Goal: Information Seeking & Learning: Learn about a topic

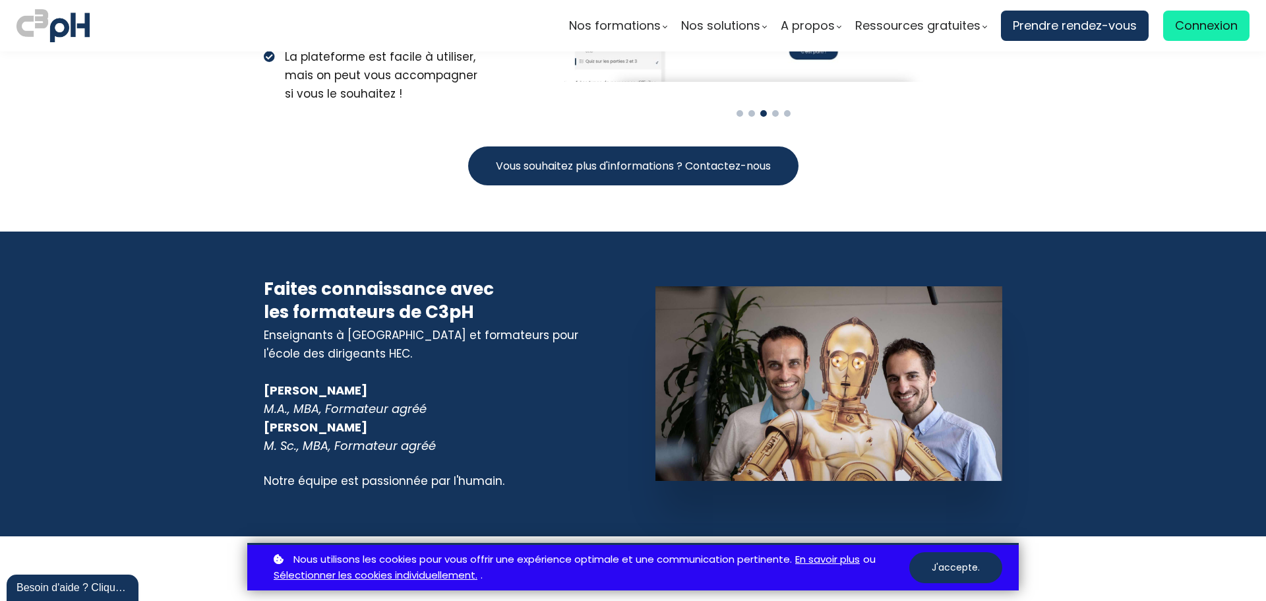
scroll to position [5671, 0]
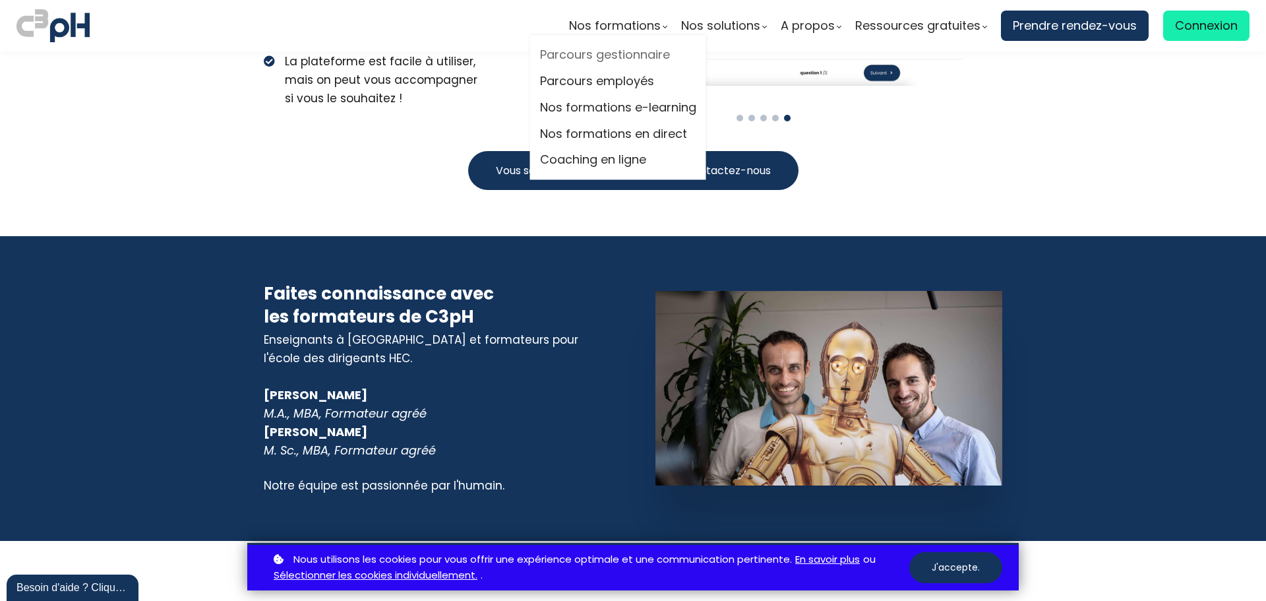
click at [632, 57] on link "Parcours gestionnaire" at bounding box center [618, 56] width 156 height 20
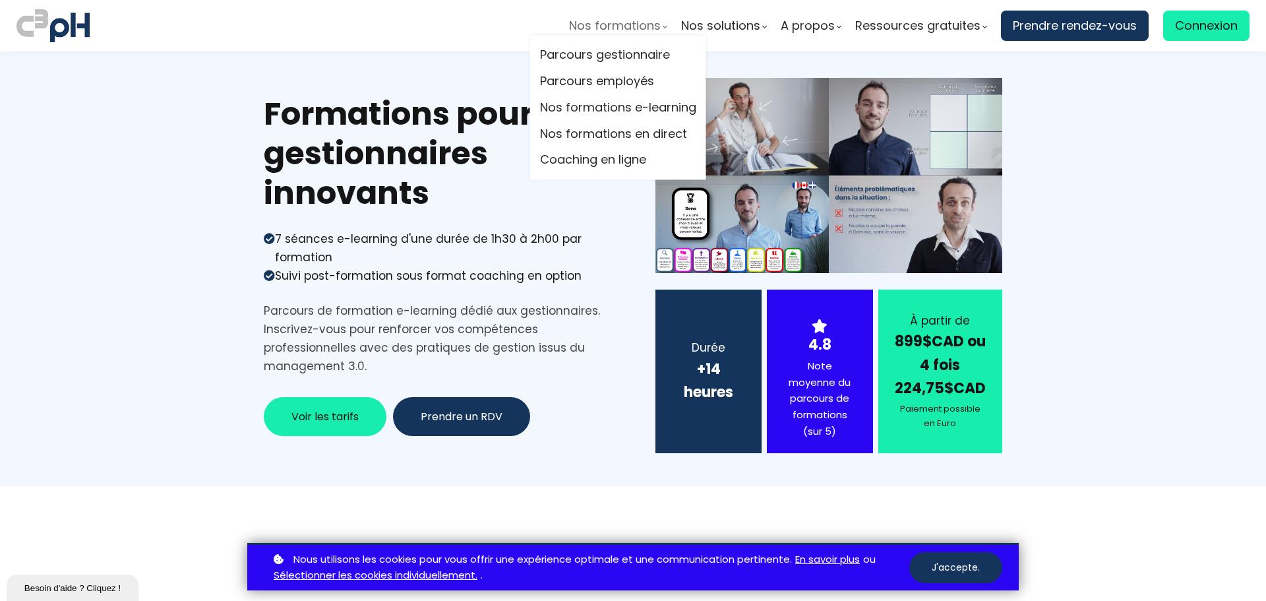
click at [613, 25] on span "Nos formations" at bounding box center [615, 26] width 92 height 20
click at [625, 19] on span "Nos formations" at bounding box center [615, 26] width 92 height 20
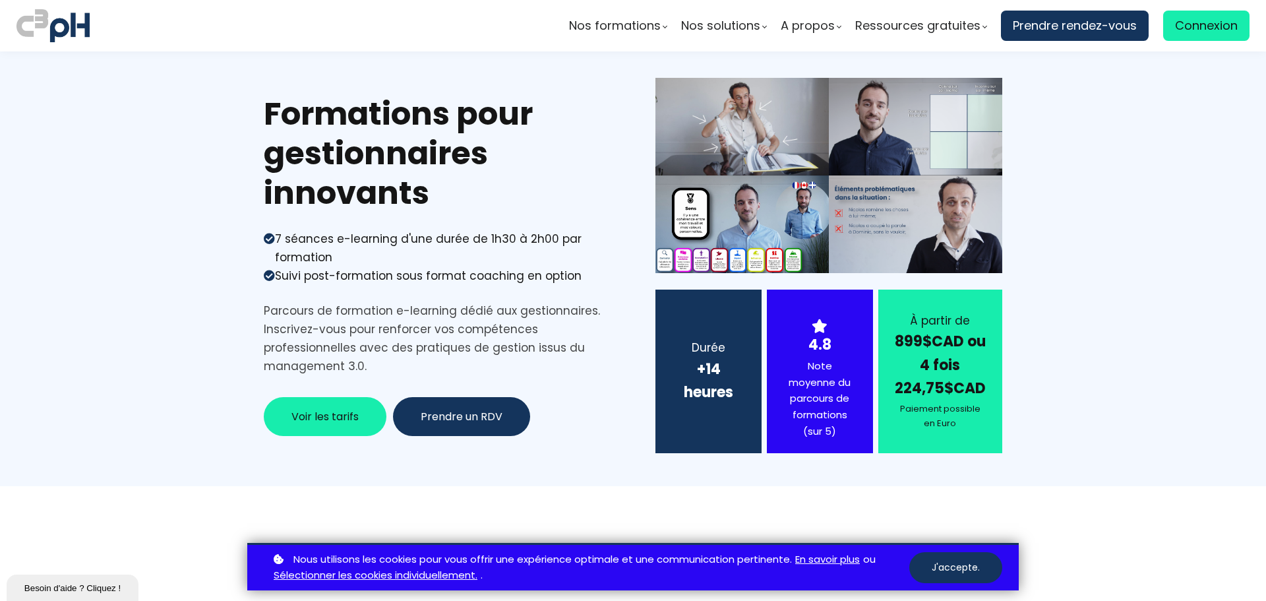
click at [156, 145] on section "Formations pour gestionnaires innovants 7 séances e-learning d'une durée de 1h3…" at bounding box center [633, 268] width 1266 height 435
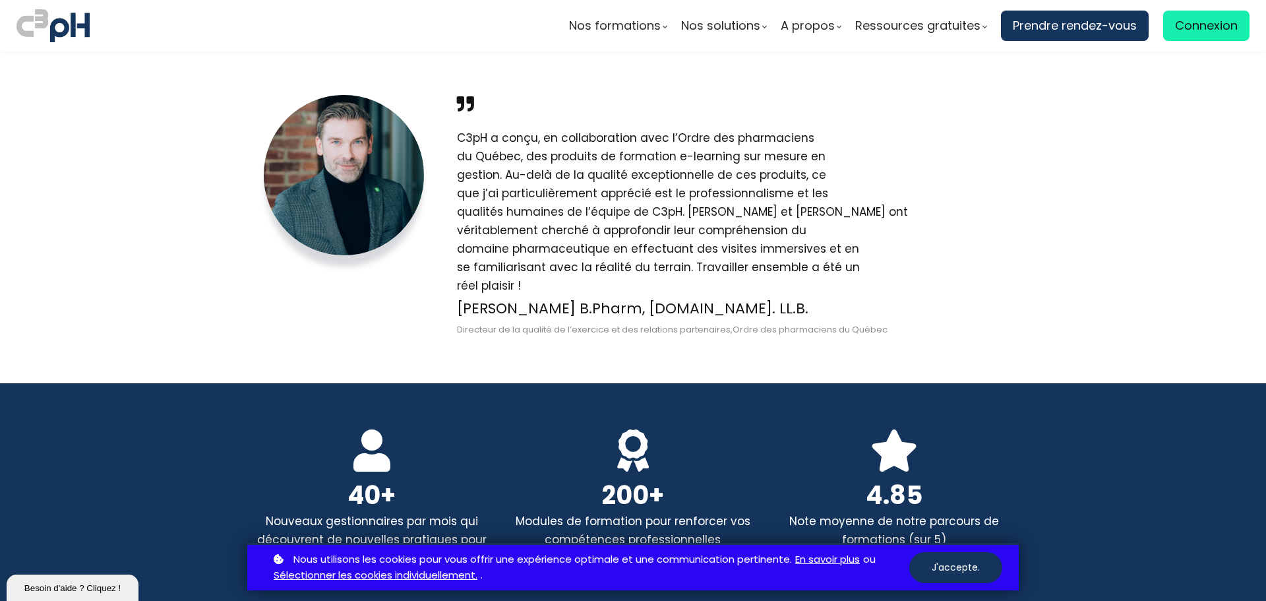
scroll to position [2572, 0]
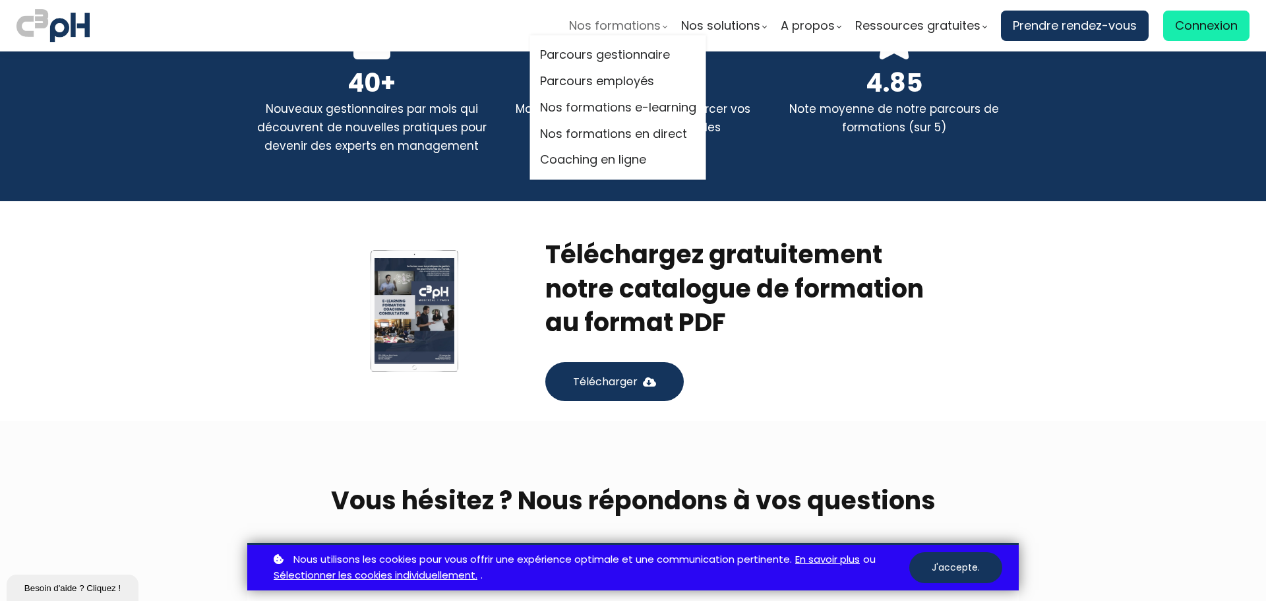
click at [600, 29] on span "Nos formations" at bounding box center [615, 26] width 92 height 20
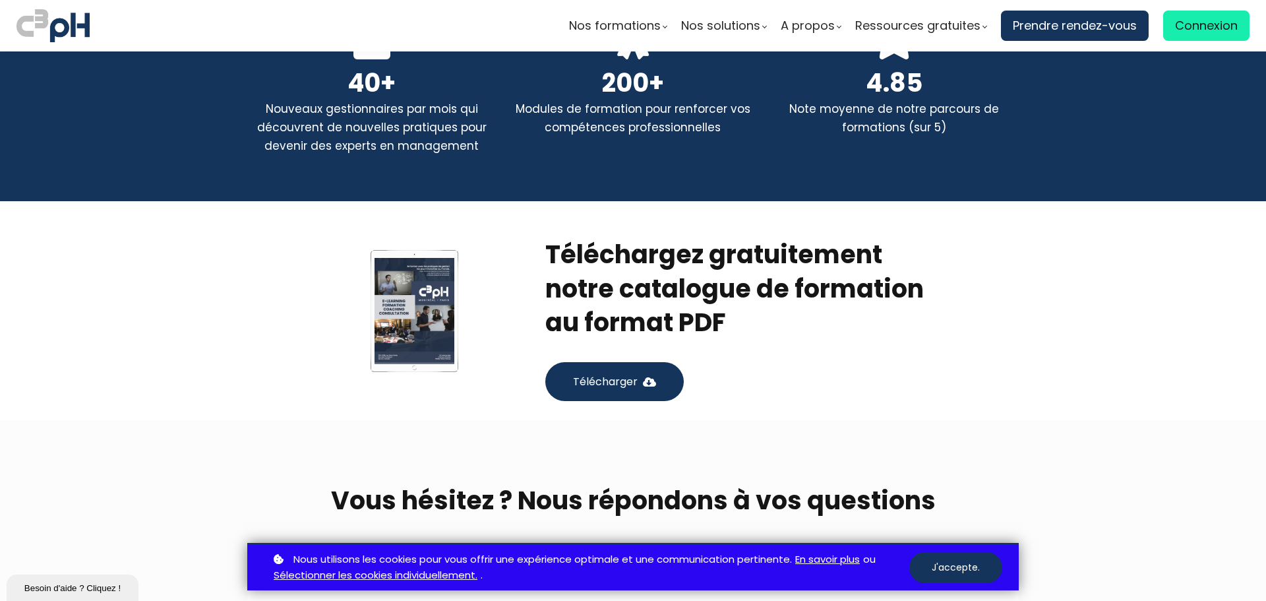
click at [50, 27] on img at bounding box center [52, 26] width 73 height 38
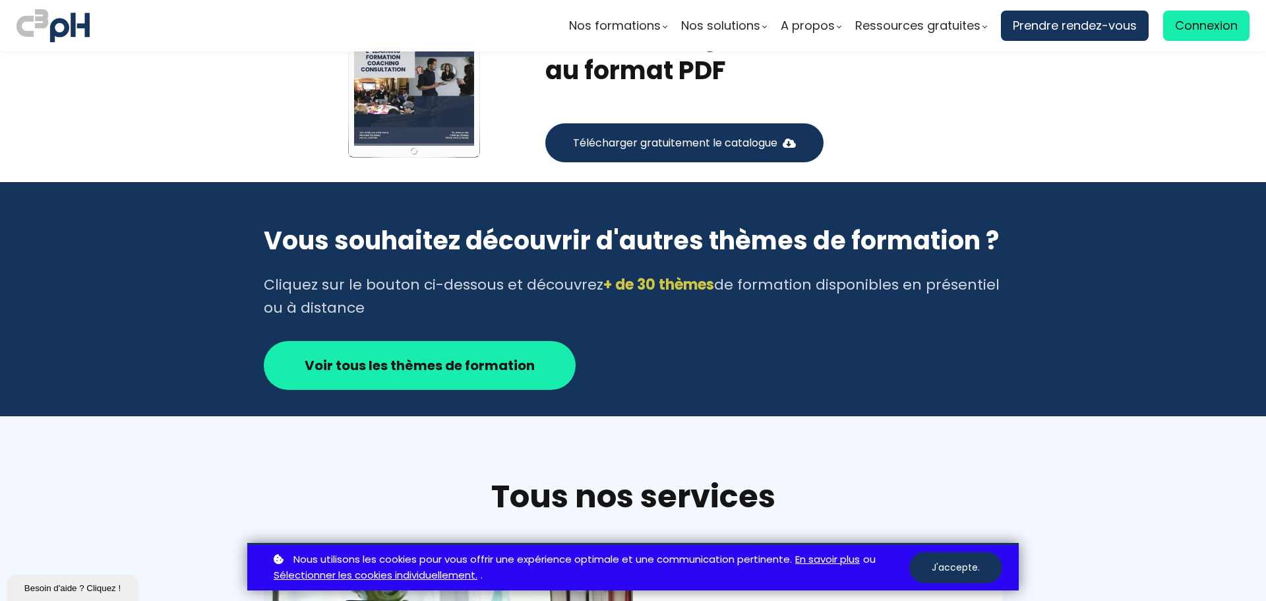
scroll to position [2044, 0]
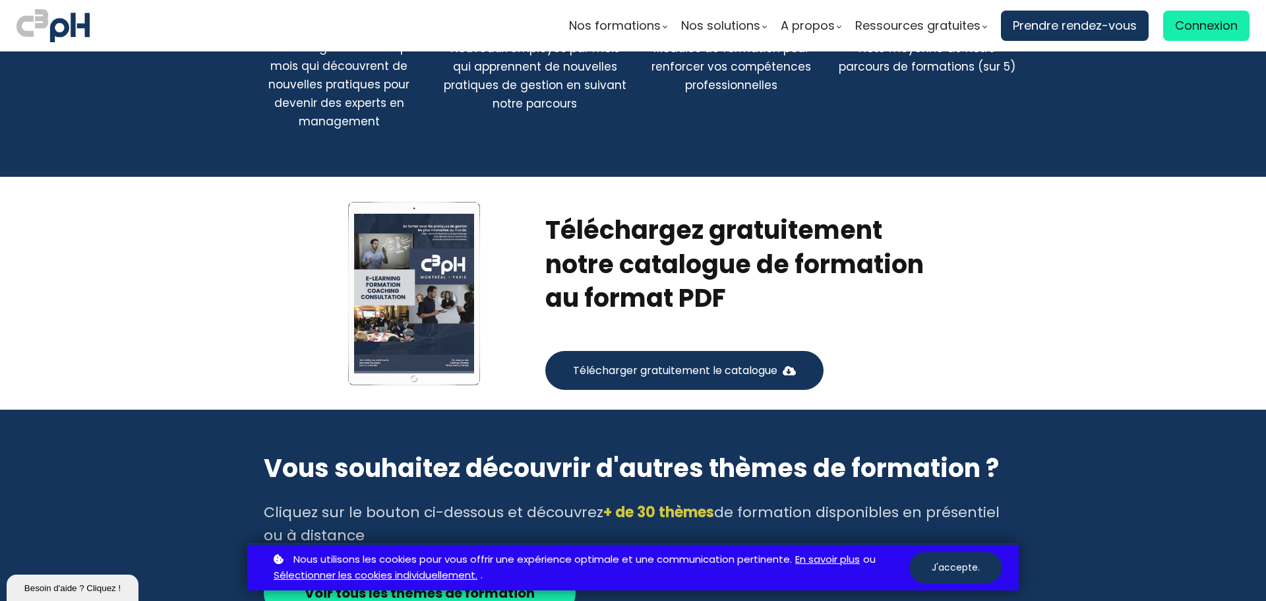
click at [747, 365] on span "Télécharger gratuitement le catalogue" at bounding box center [675, 370] width 204 height 16
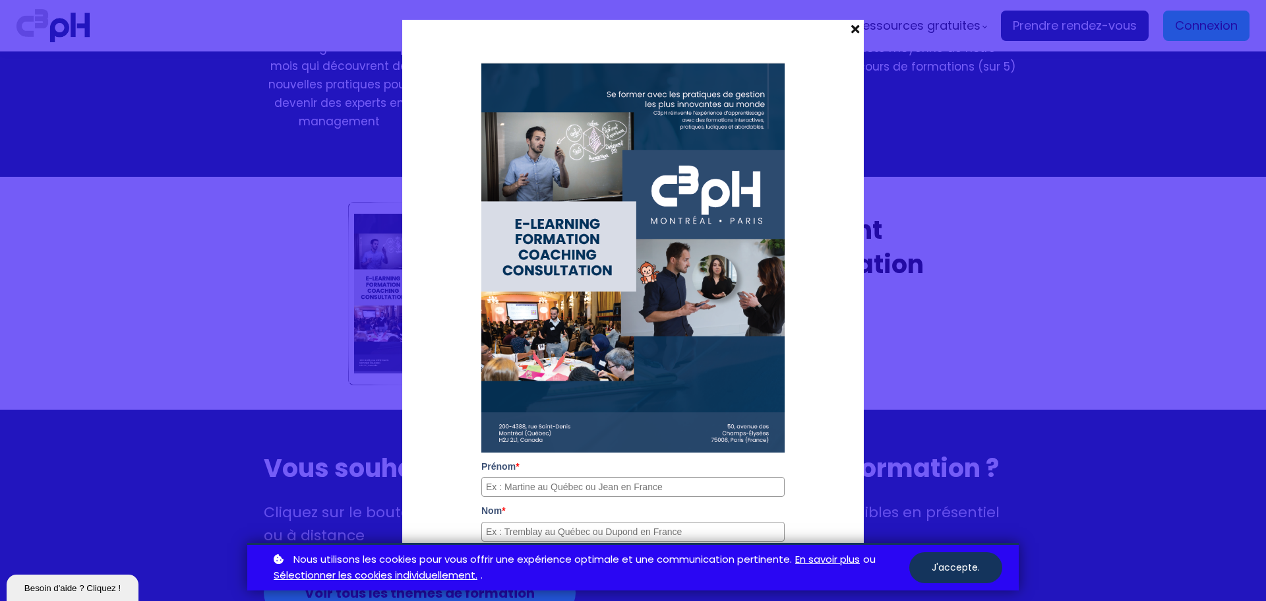
click at [848, 28] on span at bounding box center [855, 29] width 17 height 18
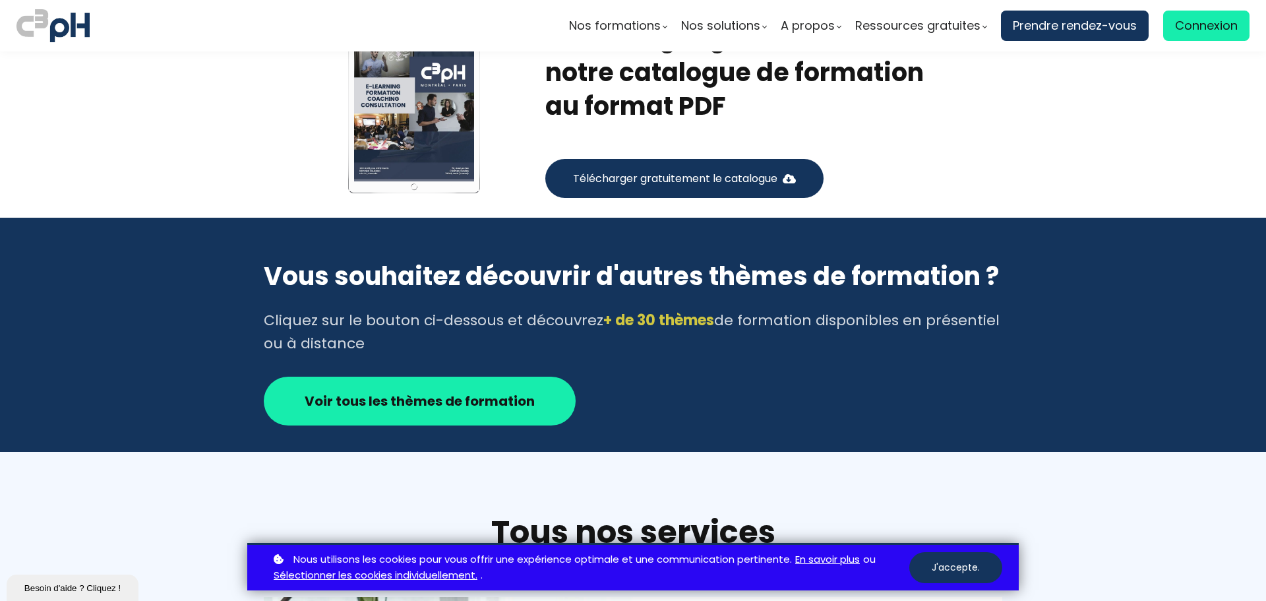
scroll to position [2242, 0]
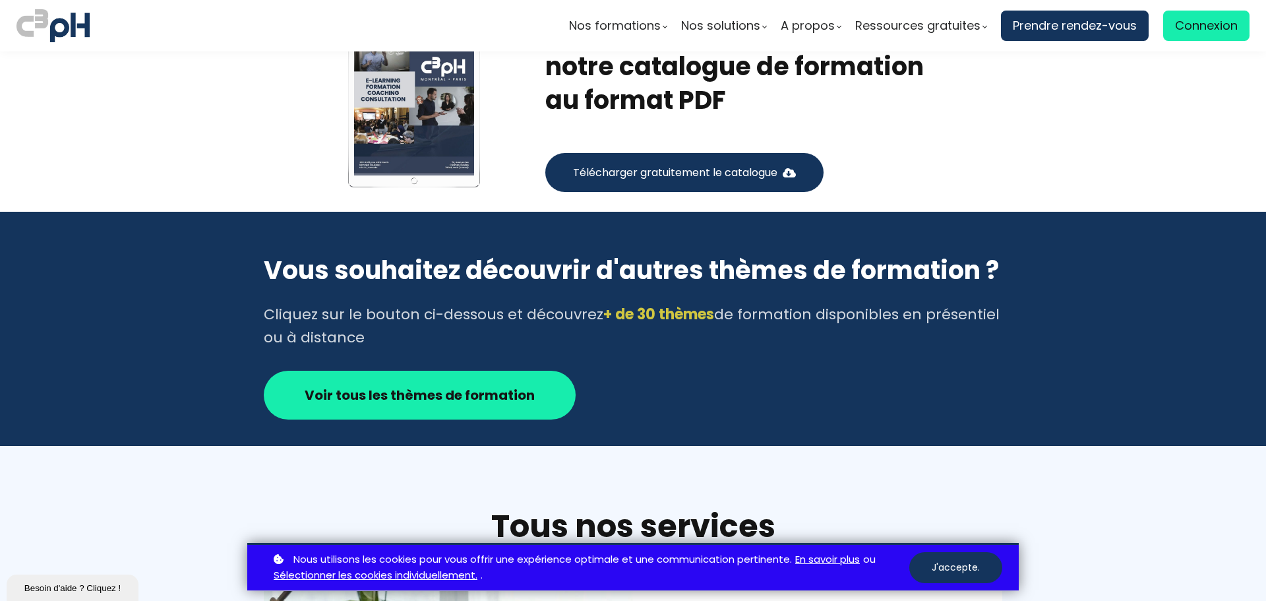
click at [410, 394] on strong "Voir tous les thèmes de formation" at bounding box center [420, 395] width 230 height 18
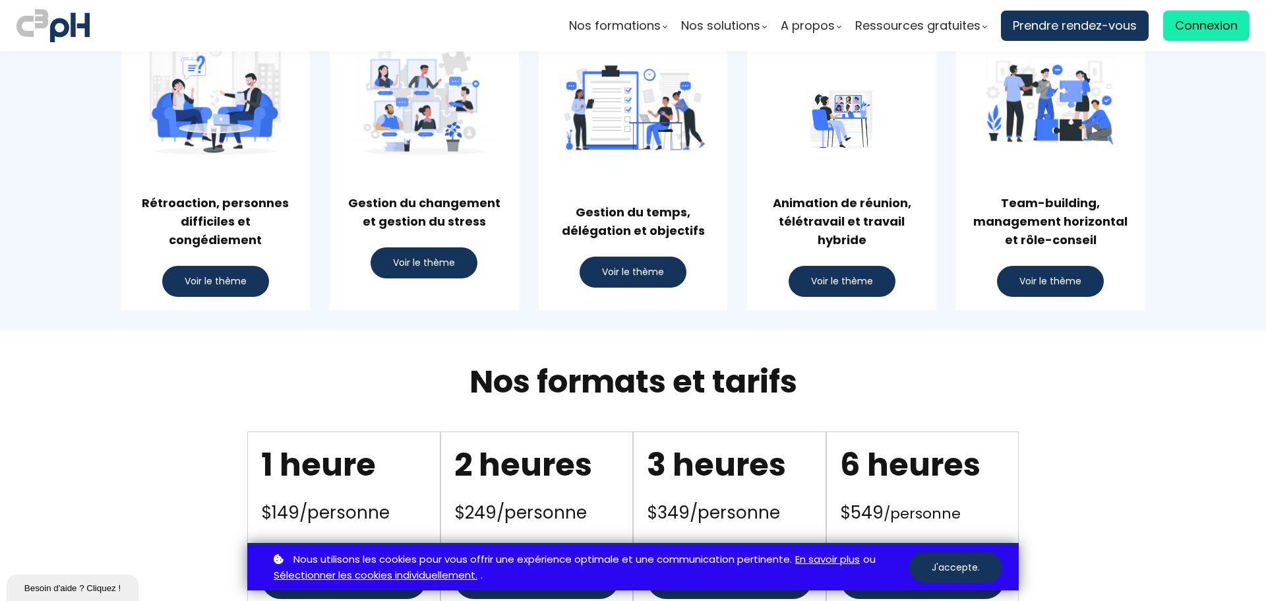
scroll to position [1121, 0]
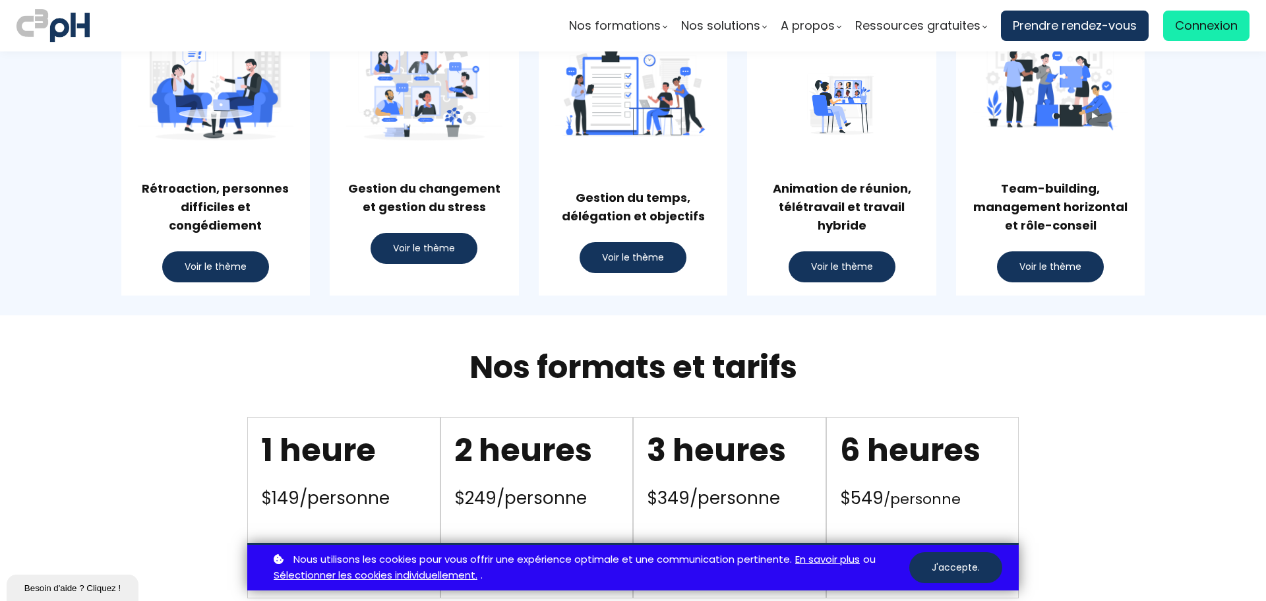
click at [1039, 267] on span "Voir le thème" at bounding box center [1051, 267] width 62 height 14
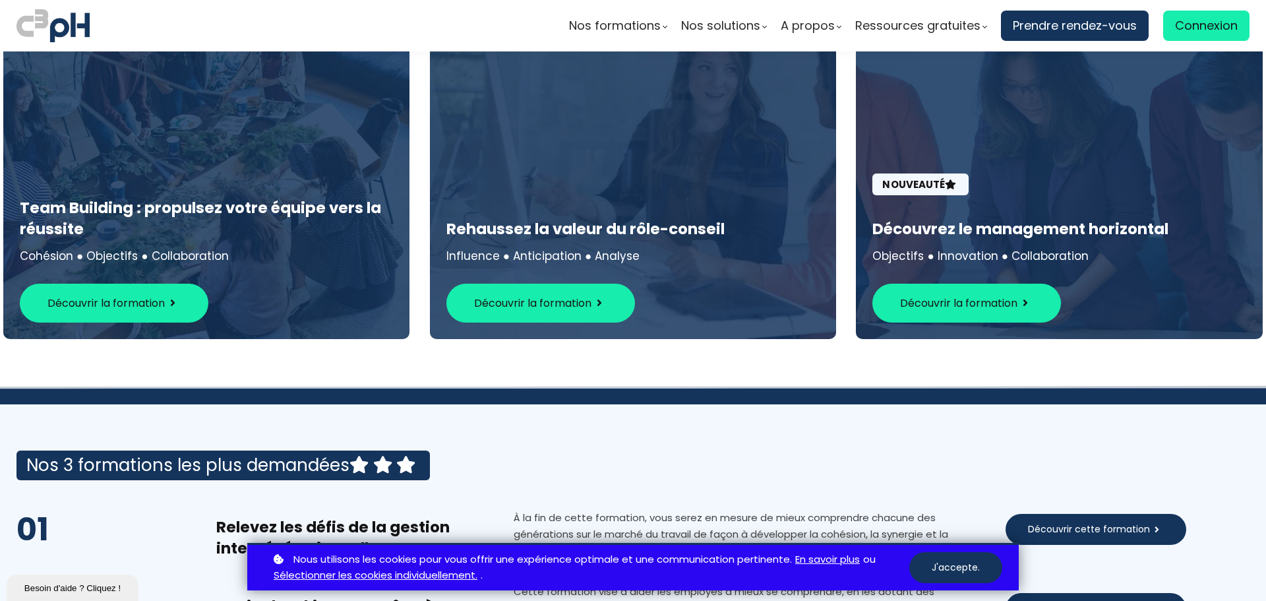
scroll to position [7060, 0]
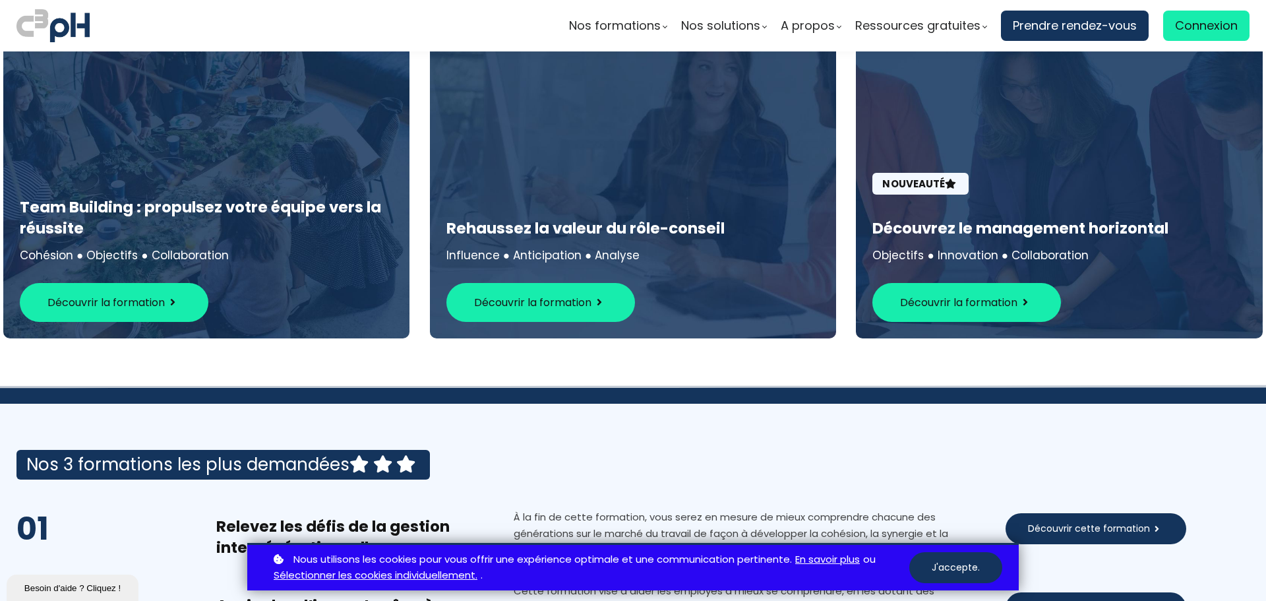
click at [977, 294] on span "Découvrir la formation" at bounding box center [958, 302] width 117 height 16
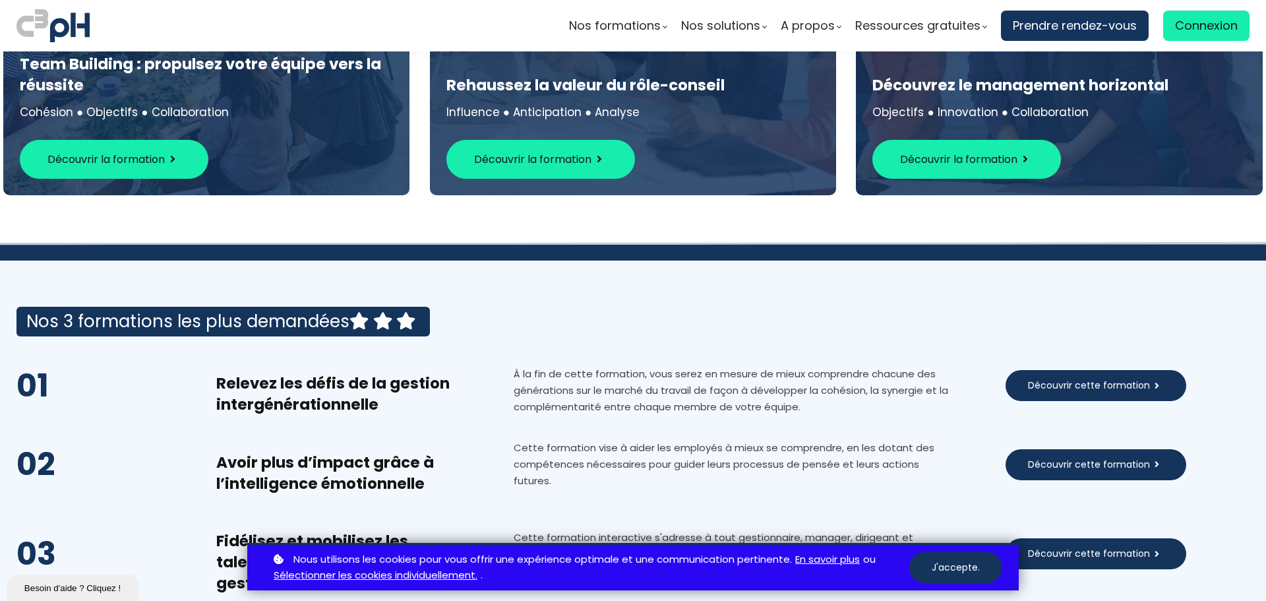
scroll to position [7192, 0]
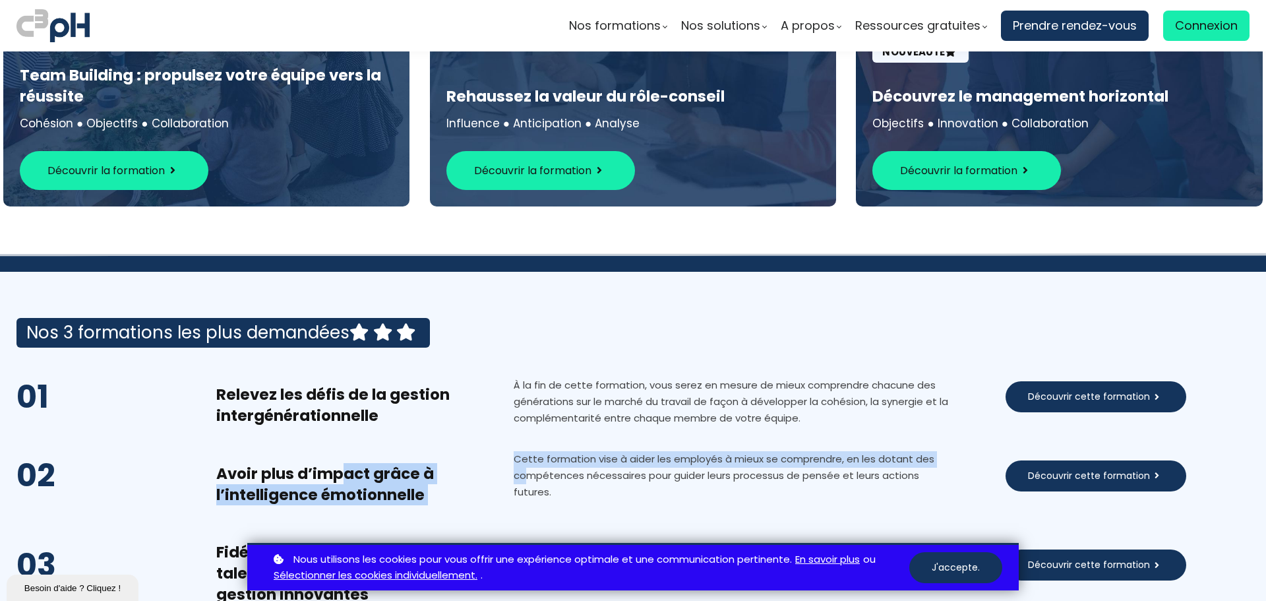
drag, startPoint x: 348, startPoint y: 453, endPoint x: 544, endPoint y: 437, distance: 197.2
click at [520, 457] on div "02 Avoir plus d’impact grâce à l’intelligence émotionnelle Cette formation vise…" at bounding box center [633, 475] width 1266 height 59
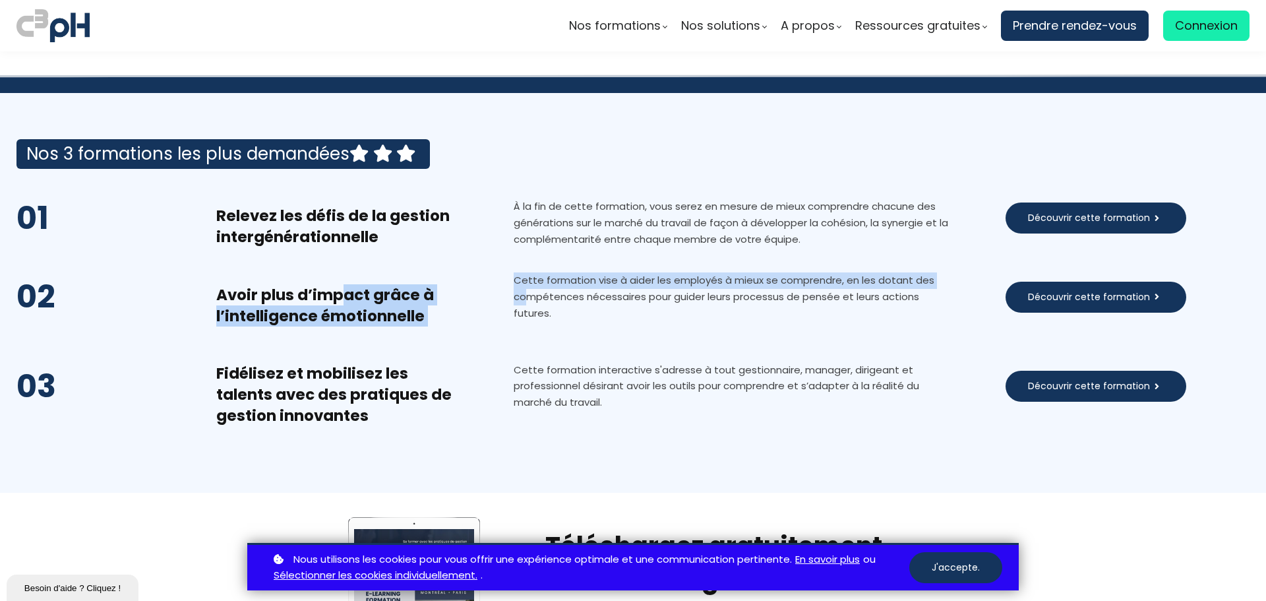
scroll to position [7389, 0]
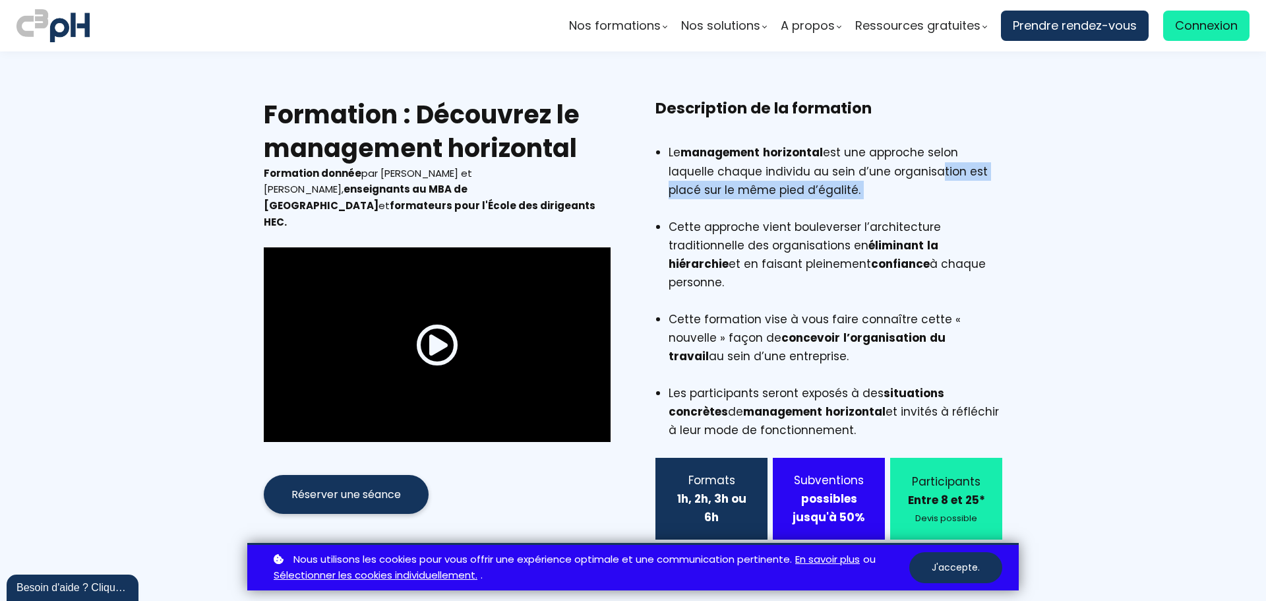
drag, startPoint x: 929, startPoint y: 170, endPoint x: 887, endPoint y: 212, distance: 58.8
click at [888, 210] on li "Le management horizontal est une approche selon laquelle chaque individu au sei…" at bounding box center [836, 180] width 334 height 74
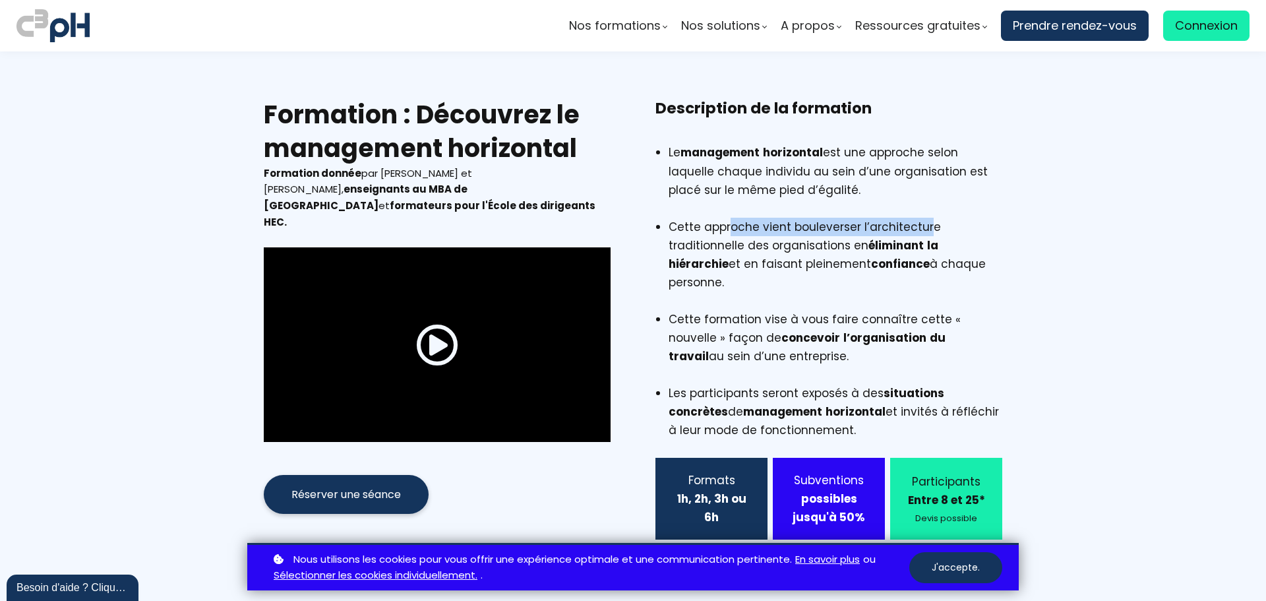
drag, startPoint x: 927, startPoint y: 235, endPoint x: 729, endPoint y: 230, distance: 197.9
click at [728, 230] on li "Cette approche vient bouleverser l’architecture traditionnelle des organisation…" at bounding box center [836, 264] width 334 height 92
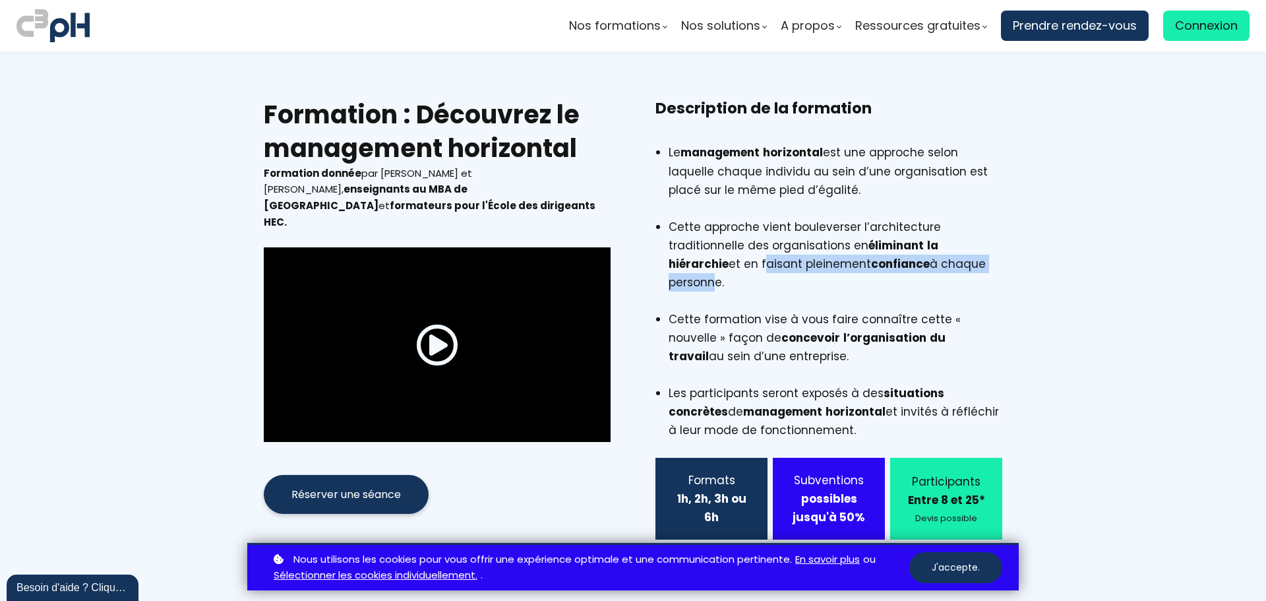
drag, startPoint x: 826, startPoint y: 267, endPoint x: 770, endPoint y: 286, distance: 58.6
click at [742, 269] on li "Cette approche vient bouleverser l’architecture traditionnelle des organisation…" at bounding box center [836, 264] width 334 height 92
drag, startPoint x: 892, startPoint y: 319, endPoint x: 1042, endPoint y: 365, distance: 157.1
click at [1044, 365] on section "Formation : Découvrez le management horizontal Formation donnée par [PERSON_NAM…" at bounding box center [633, 334] width 1266 height 567
click at [698, 230] on li "Cette approche vient bouleverser l’architecture traditionnelle des organisation…" at bounding box center [836, 264] width 334 height 92
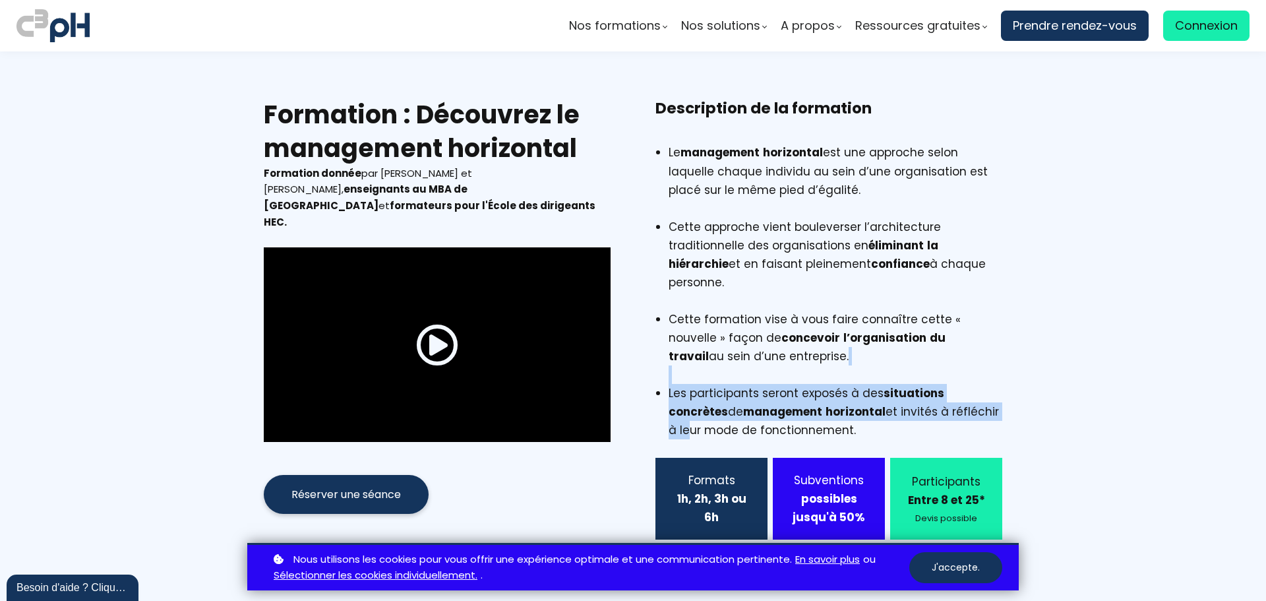
drag, startPoint x: 955, startPoint y: 392, endPoint x: 701, endPoint y: 363, distance: 255.6
click at [701, 363] on ul "Cette approche vient bouleverser l’architecture traditionnelle des organisation…" at bounding box center [829, 329] width 347 height 222
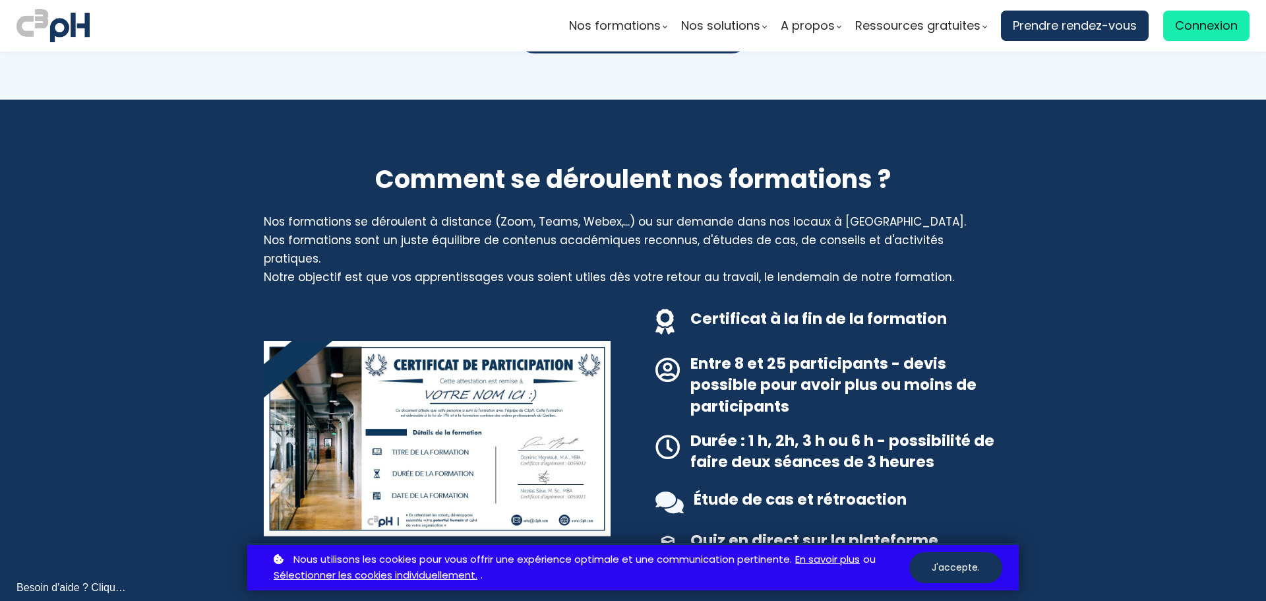
scroll to position [1451, 0]
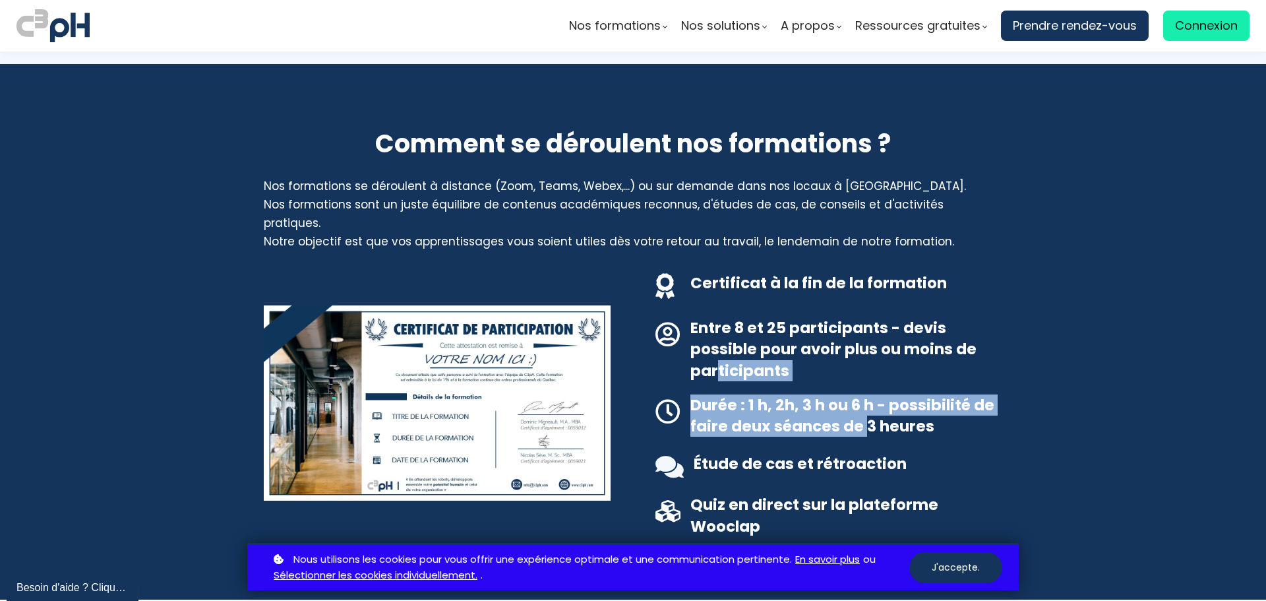
drag, startPoint x: 838, startPoint y: 382, endPoint x: 754, endPoint y: 365, distance: 86.1
click at [719, 344] on ul "Certificat à la fin de la formation Entre 8 et 25 participants - devis possible…" at bounding box center [829, 395] width 347 height 284
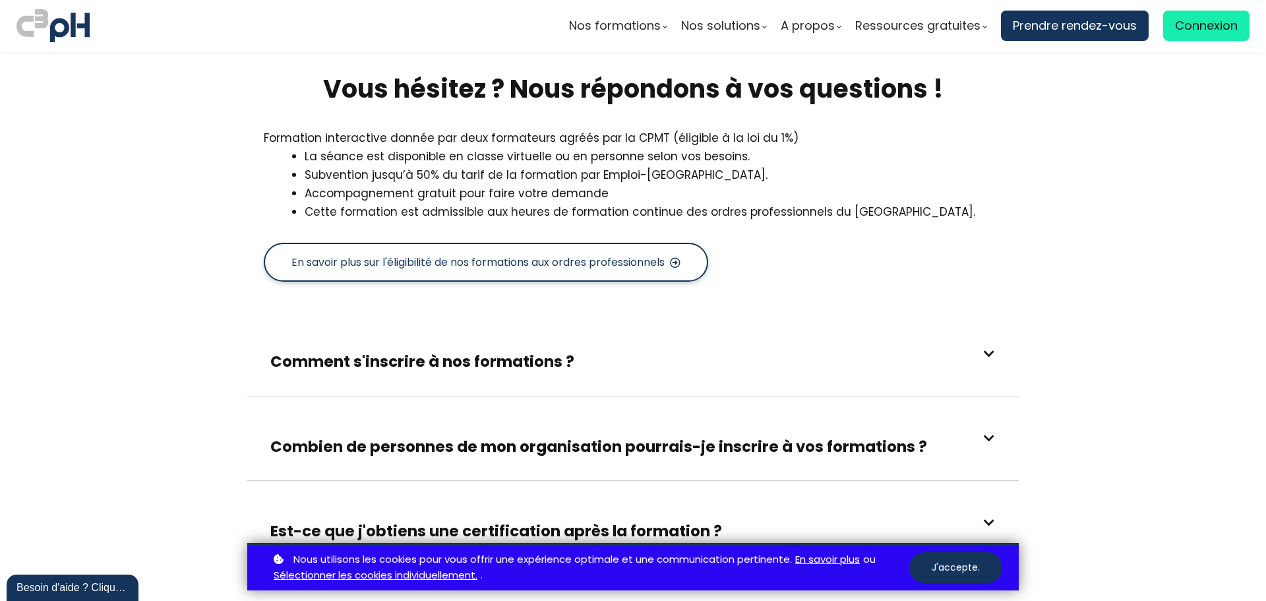
scroll to position [2044, 0]
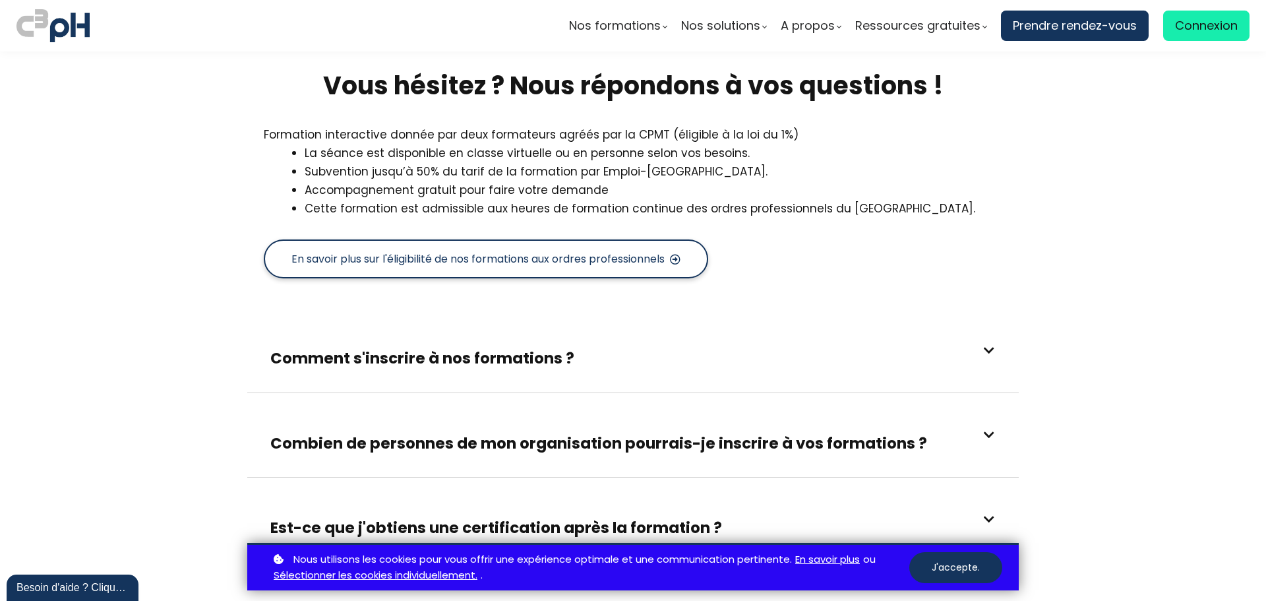
click at [488, 416] on div "Combien de personnes de mon organisation pourrais-je inscrire à vos formations ?" at bounding box center [598, 435] width 657 height 38
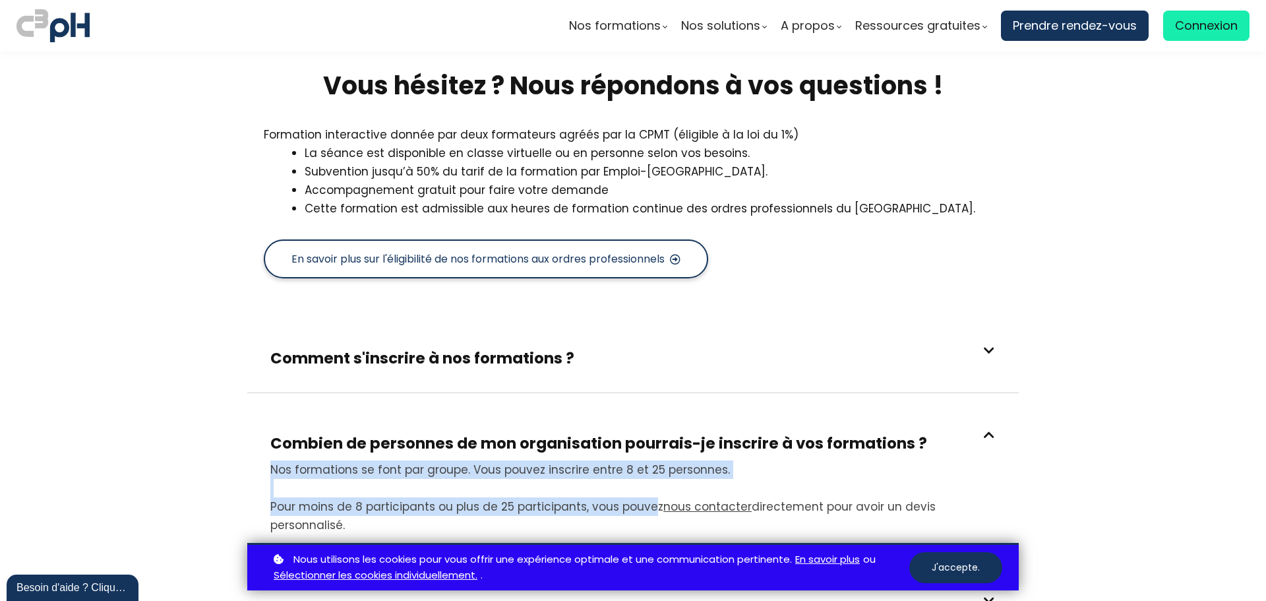
drag, startPoint x: 643, startPoint y: 462, endPoint x: 616, endPoint y: 423, distance: 46.8
click at [661, 460] on div "Nos formations se font par groupe. Vous pouvez inscrire entre 8 et 25 personnes…" at bounding box center [632, 497] width 725 height 74
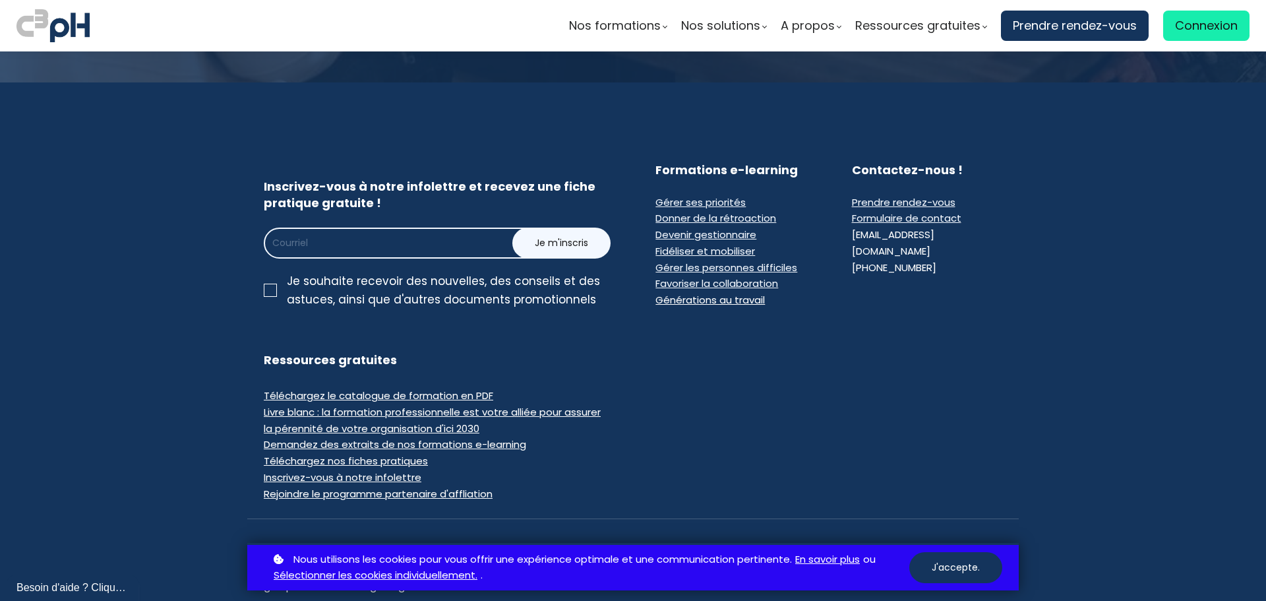
scroll to position [3231, 0]
